Goal: Complete application form

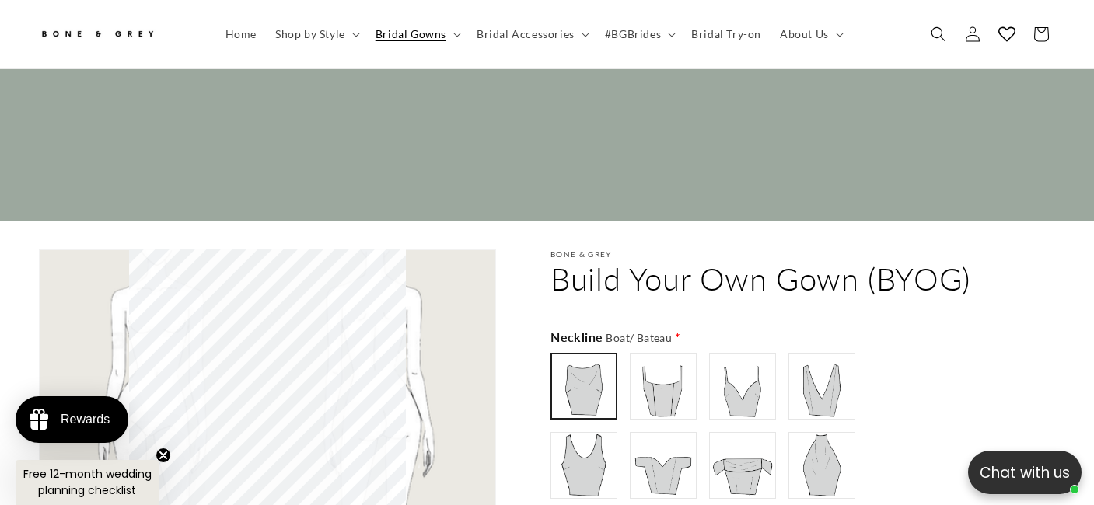
scroll to position [16081, 0]
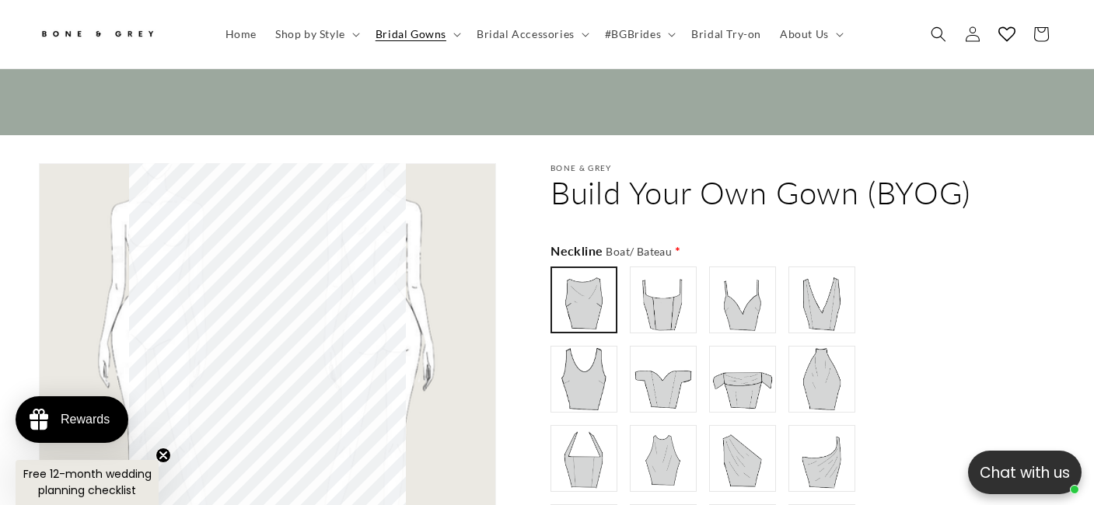
click at [576, 428] on img at bounding box center [584, 459] width 62 height 62
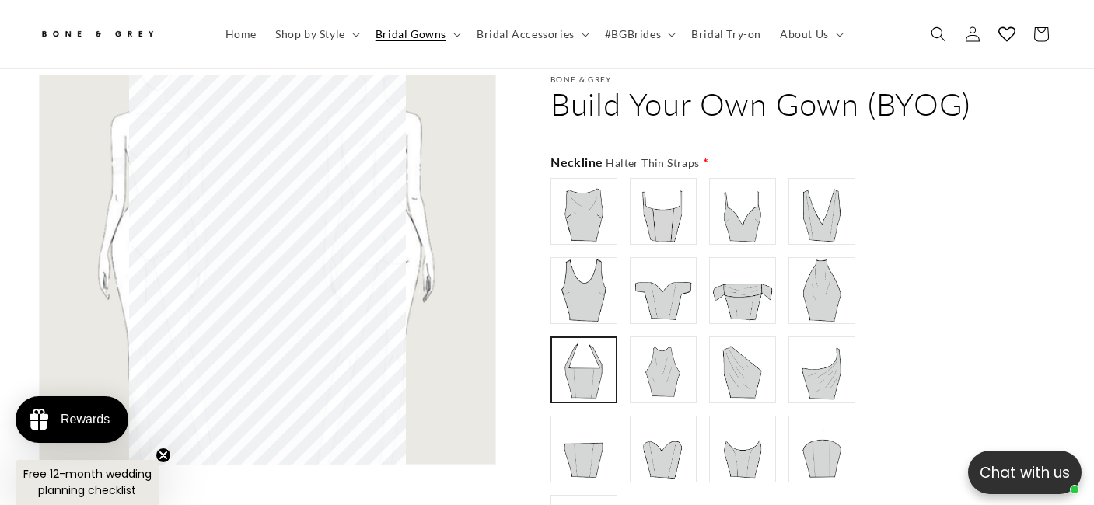
scroll to position [16167, 0]
click at [670, 341] on img at bounding box center [663, 372] width 62 height 62
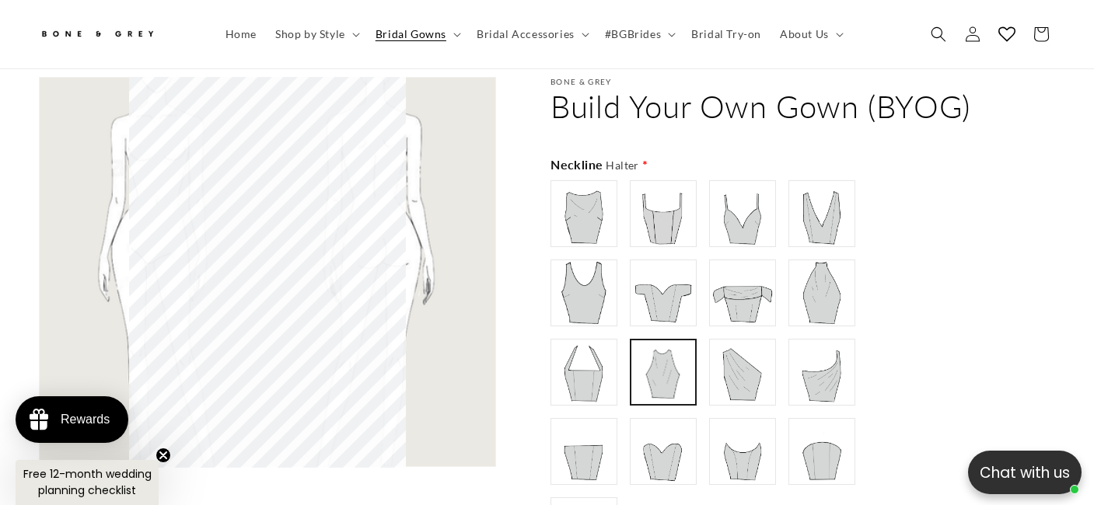
scroll to position [0, 735]
type input "**********"
click at [610, 214] on img at bounding box center [584, 214] width 62 height 62
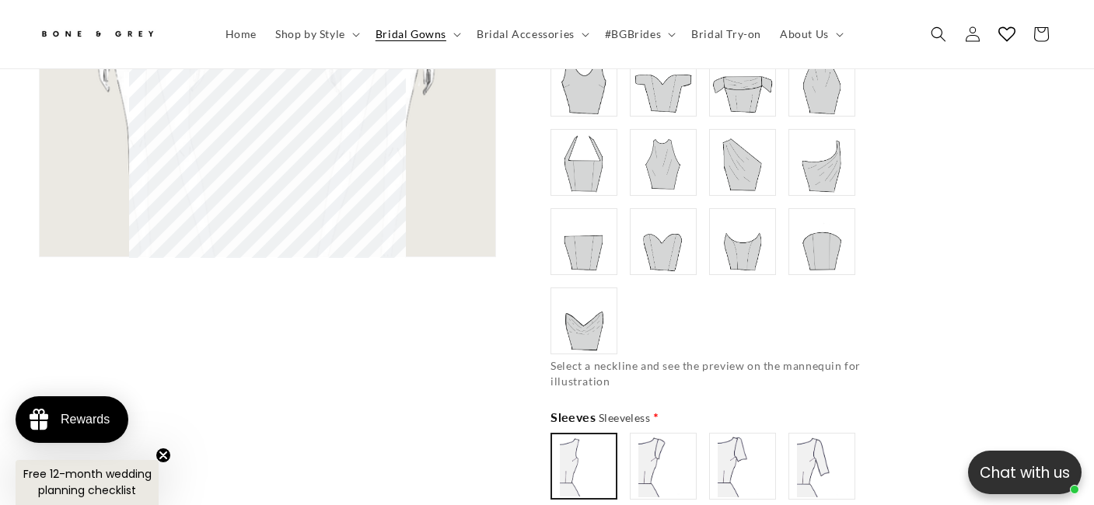
scroll to position [16427, 0]
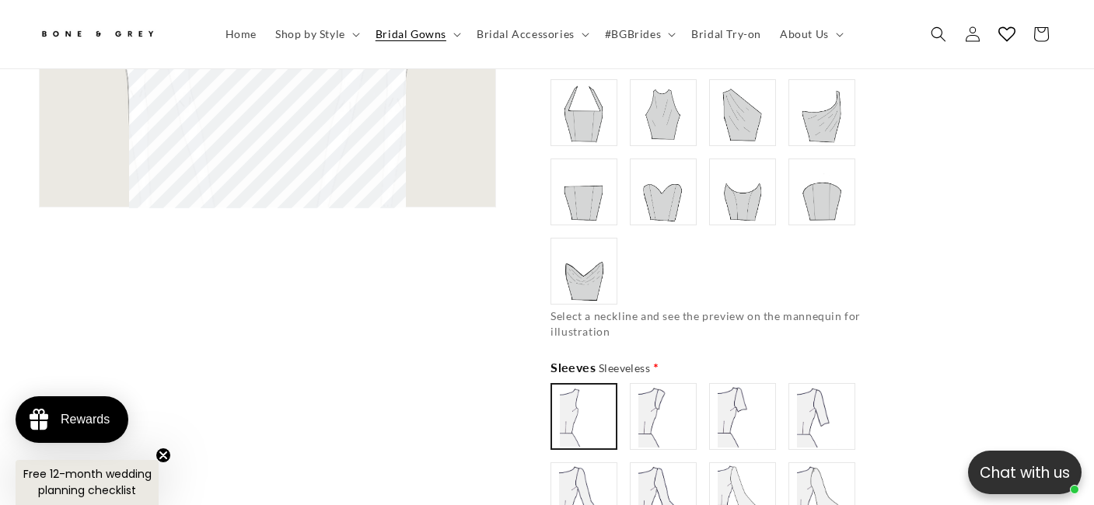
click at [648, 390] on img at bounding box center [663, 417] width 62 height 62
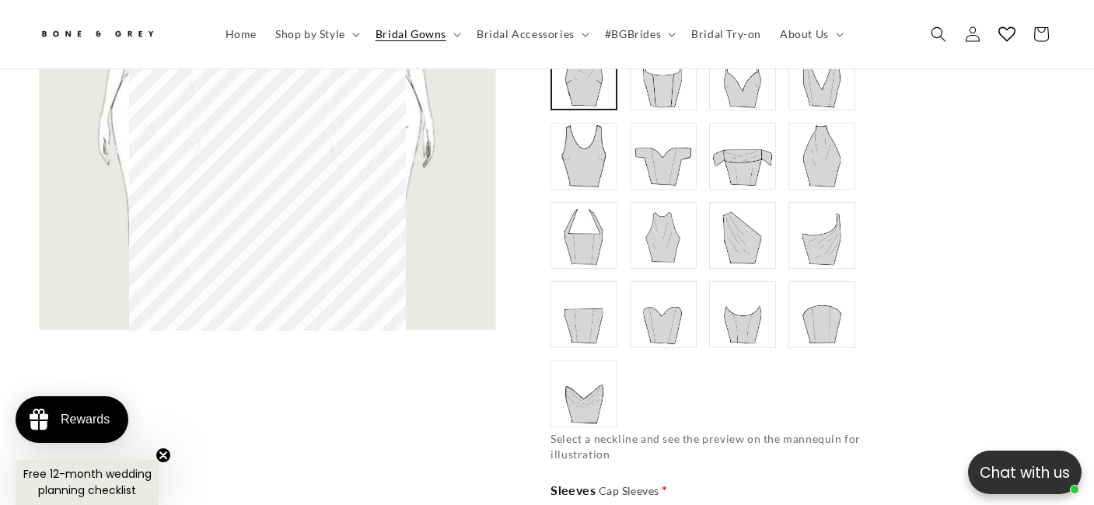
scroll to position [16340, 0]
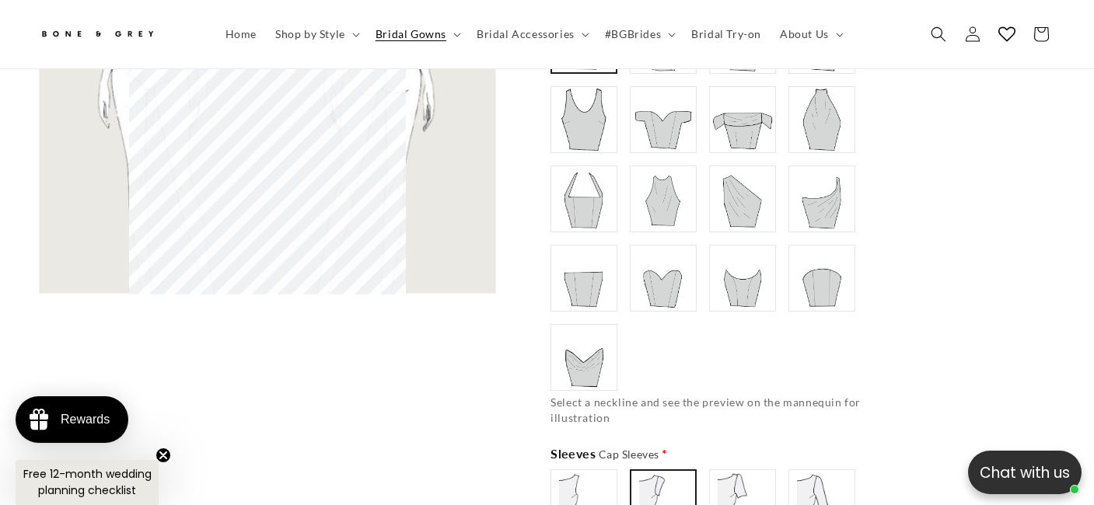
click at [717, 472] on img at bounding box center [743, 503] width 62 height 62
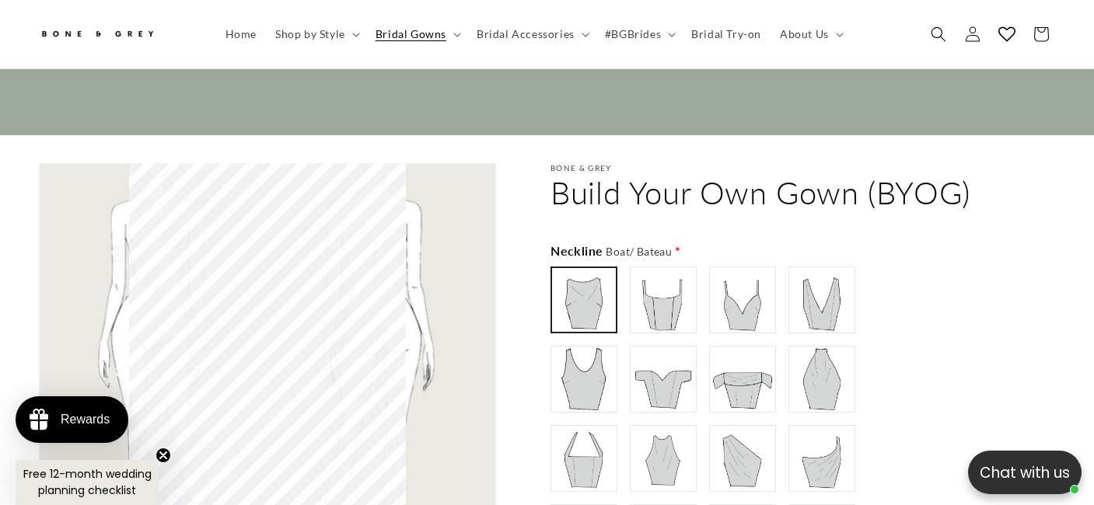
scroll to position [0, 0]
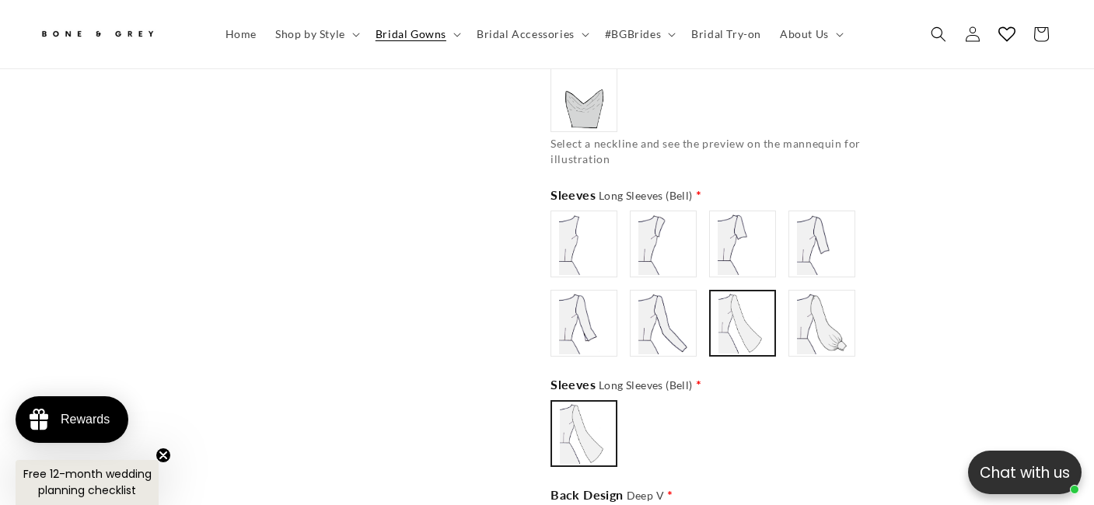
click at [736, 301] on img at bounding box center [742, 323] width 61 height 61
type input "**********"
click at [838, 316] on img at bounding box center [822, 323] width 62 height 62
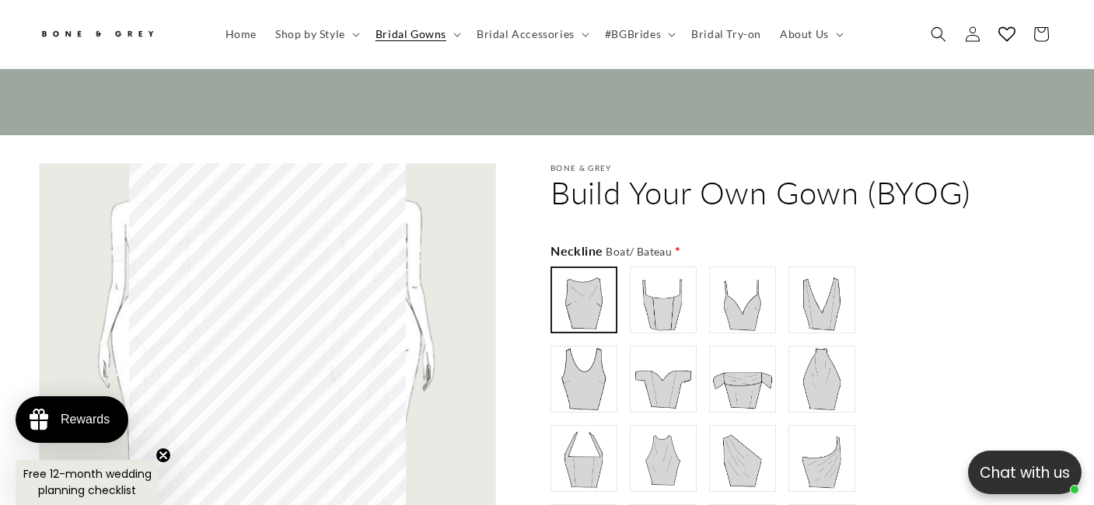
scroll to position [0, 735]
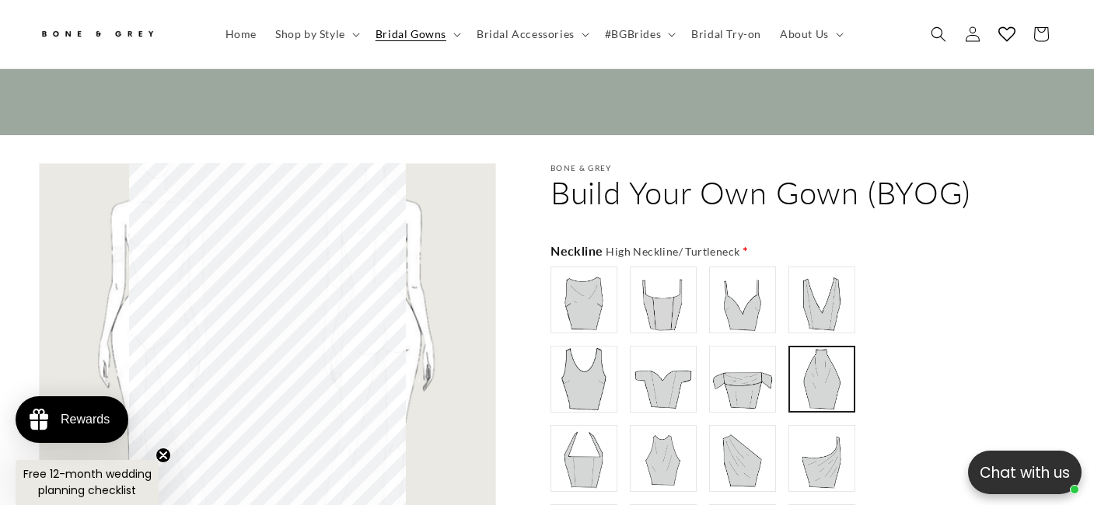
click at [824, 349] on img at bounding box center [822, 379] width 61 height 61
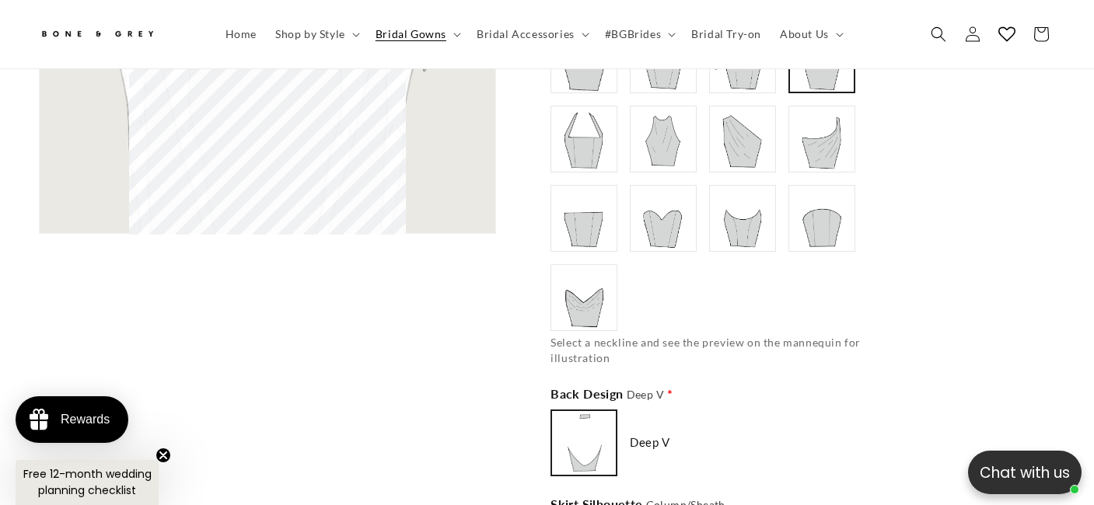
scroll to position [16254, 0]
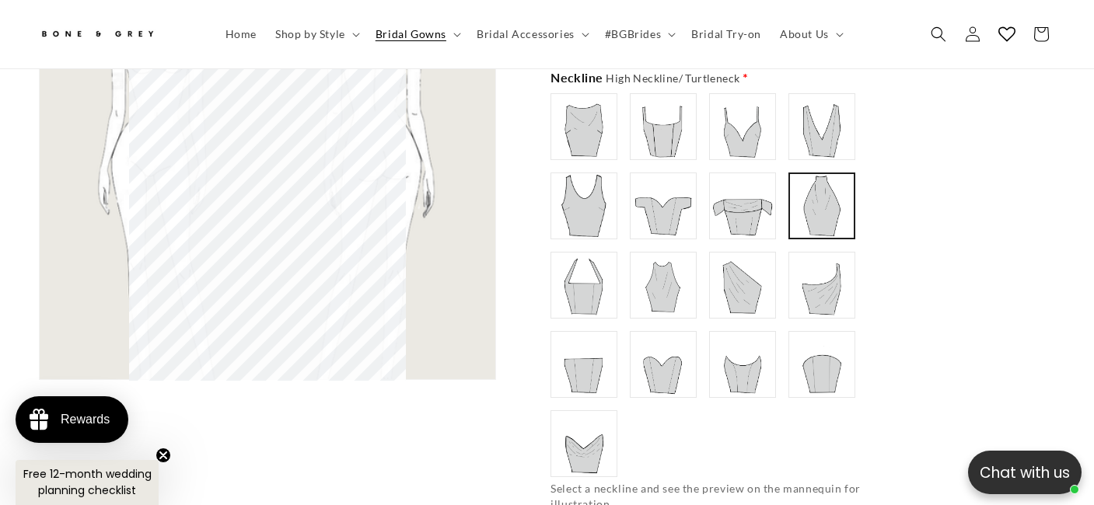
type input "**********"
click at [759, 131] on img at bounding box center [743, 127] width 62 height 62
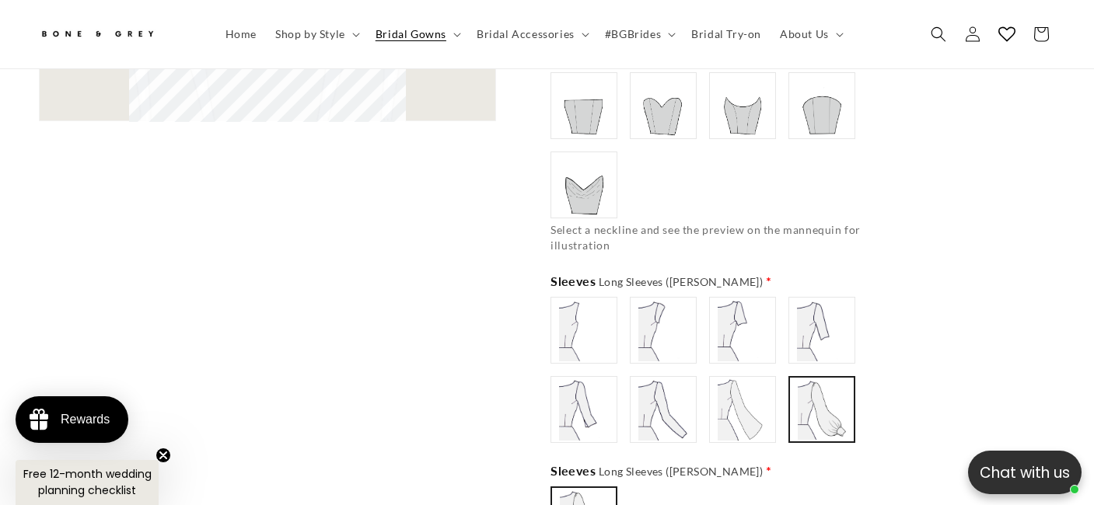
scroll to position [0, 0]
type input "**********"
click at [724, 379] on img at bounding box center [743, 410] width 62 height 62
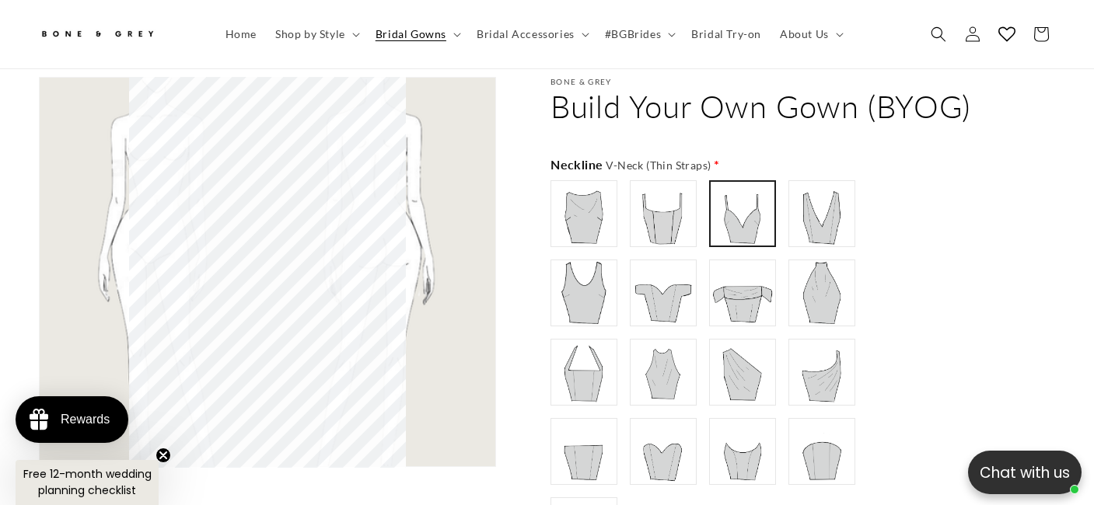
scroll to position [0, 368]
type input "**********"
click at [800, 268] on img at bounding box center [822, 293] width 61 height 61
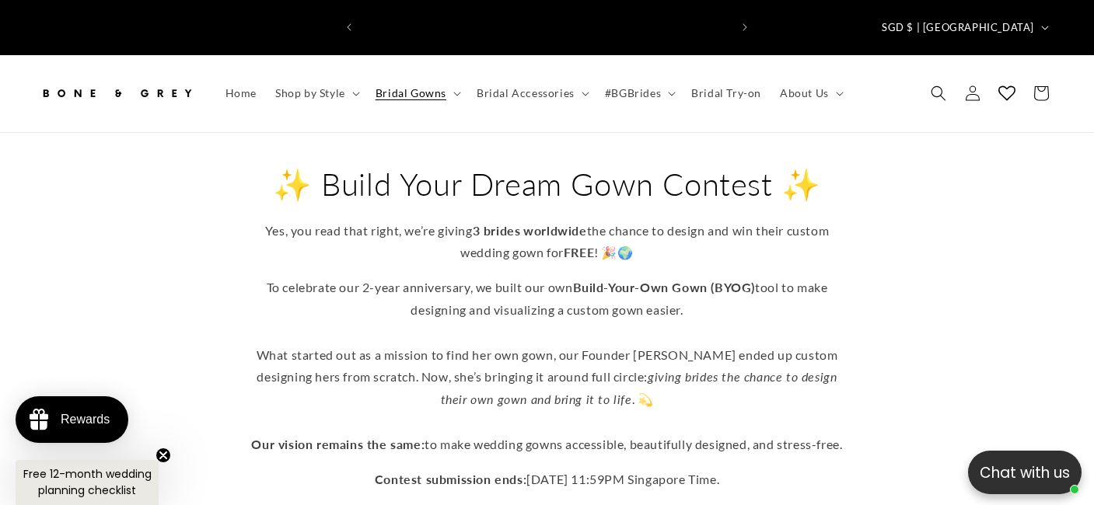
scroll to position [0, 735]
